Goal: Task Accomplishment & Management: Use online tool/utility

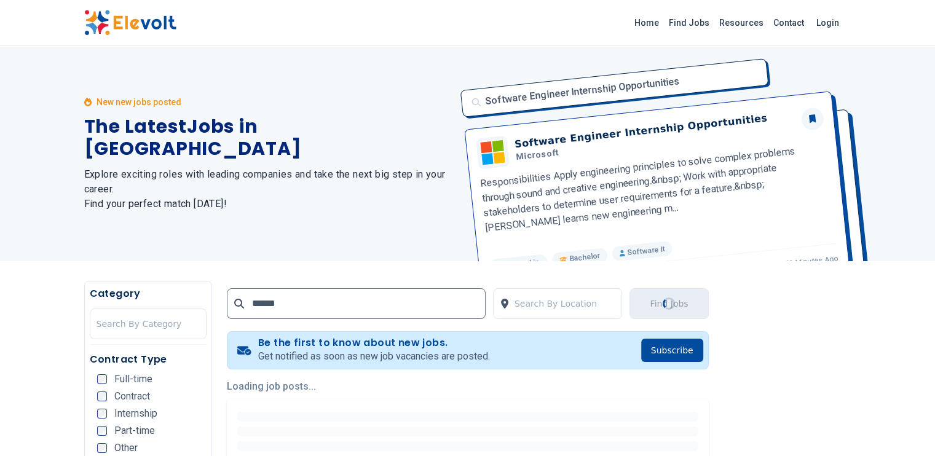
type input "******"
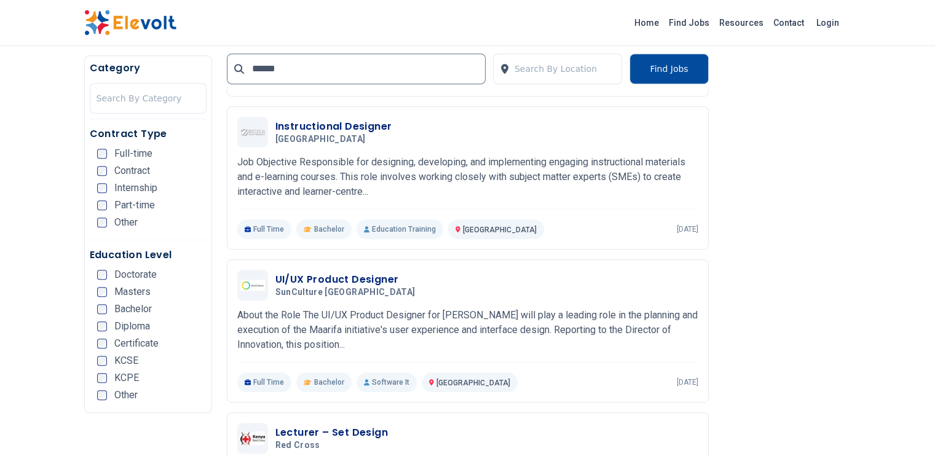
scroll to position [605, 0]
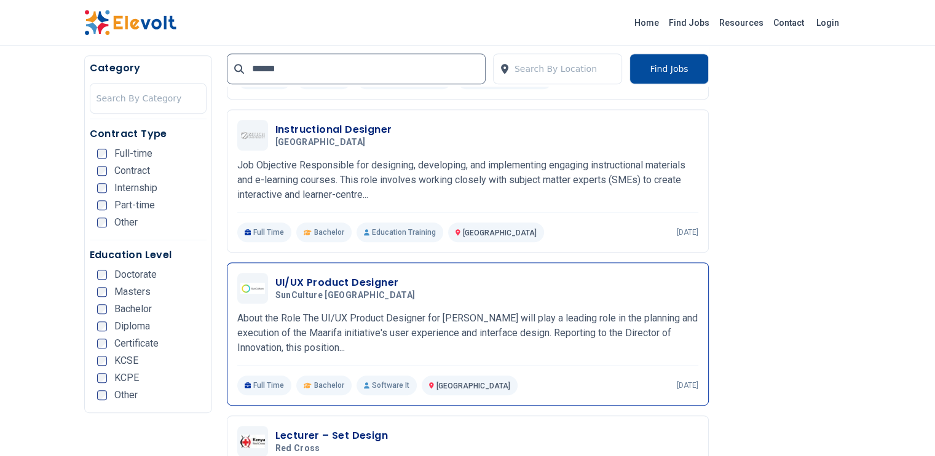
click at [450, 311] on p "About the Role The UI/UX Product Designer for Maarifa Rollout will play a leadi…" at bounding box center [467, 333] width 461 height 44
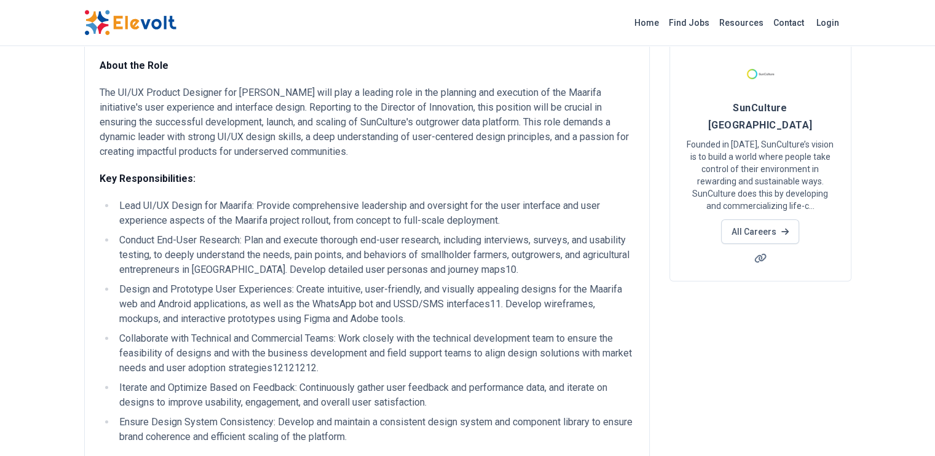
scroll to position [60, 0]
